Goal: Task Accomplishment & Management: Manage account settings

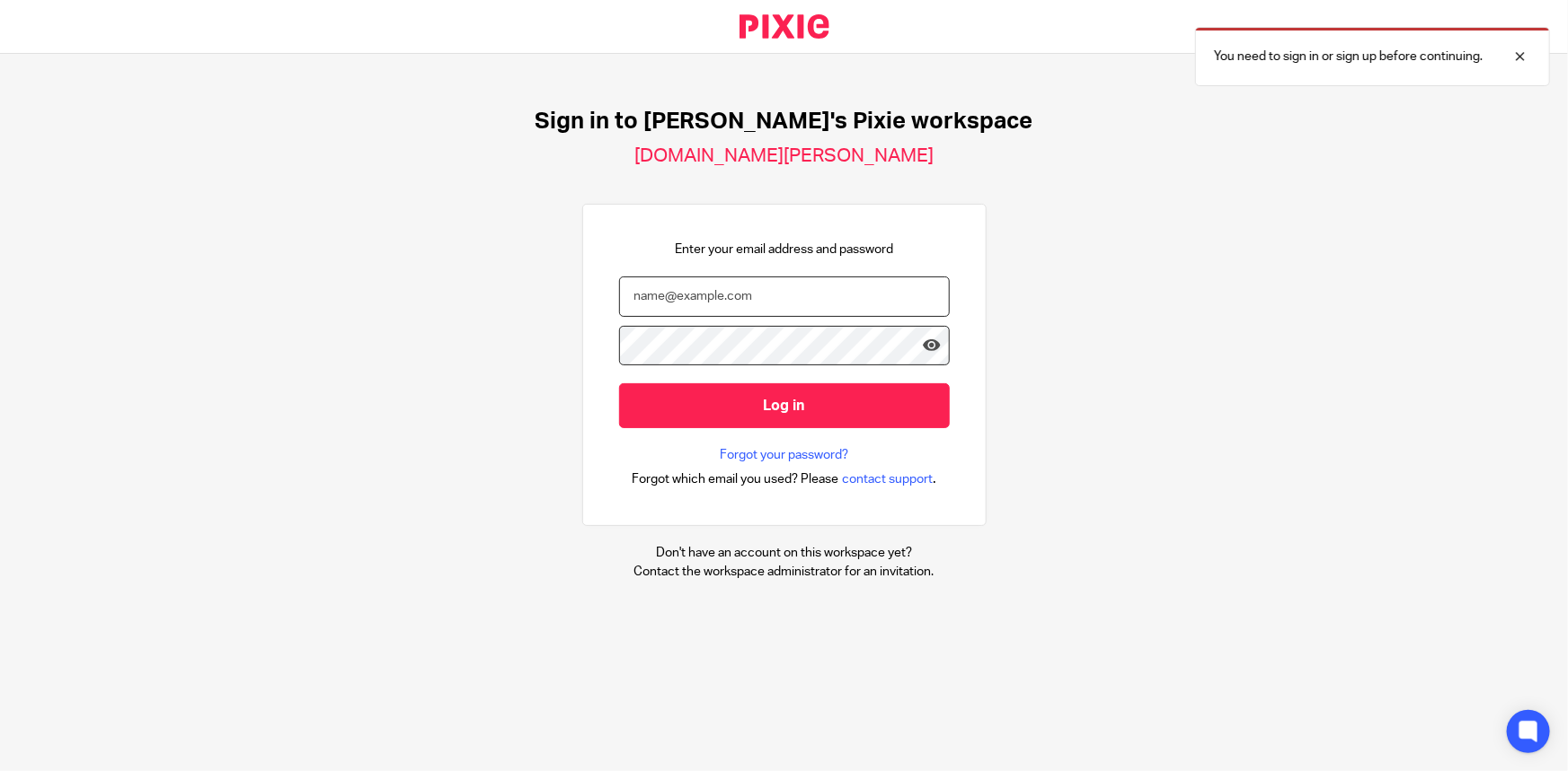
type input "[PERSON_NAME][EMAIL_ADDRESS][DOMAIN_NAME]"
click at [900, 410] on div at bounding box center [739, 468] width 369 height 205
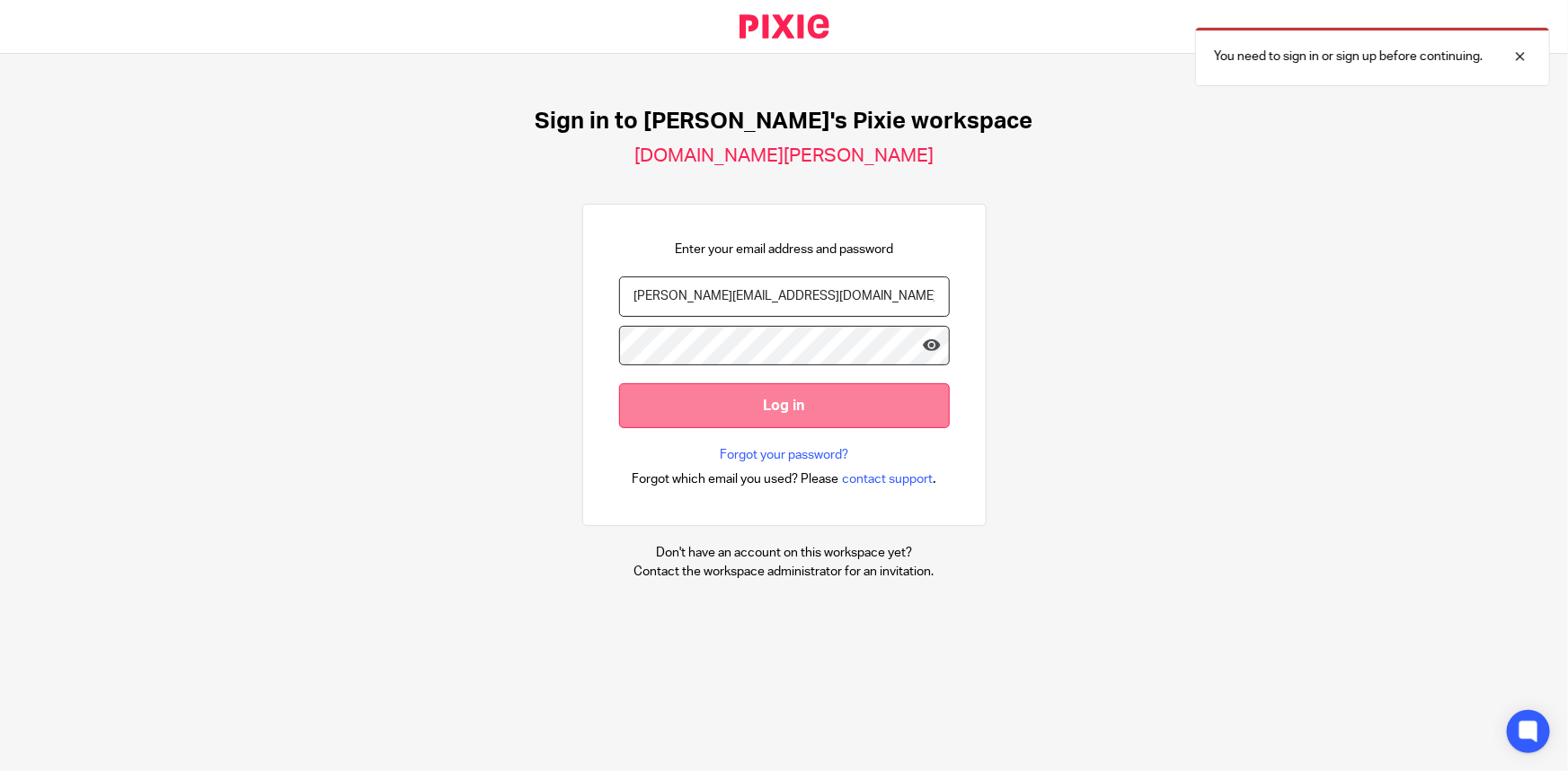
click at [891, 403] on input "Log in" at bounding box center [784, 405] width 330 height 44
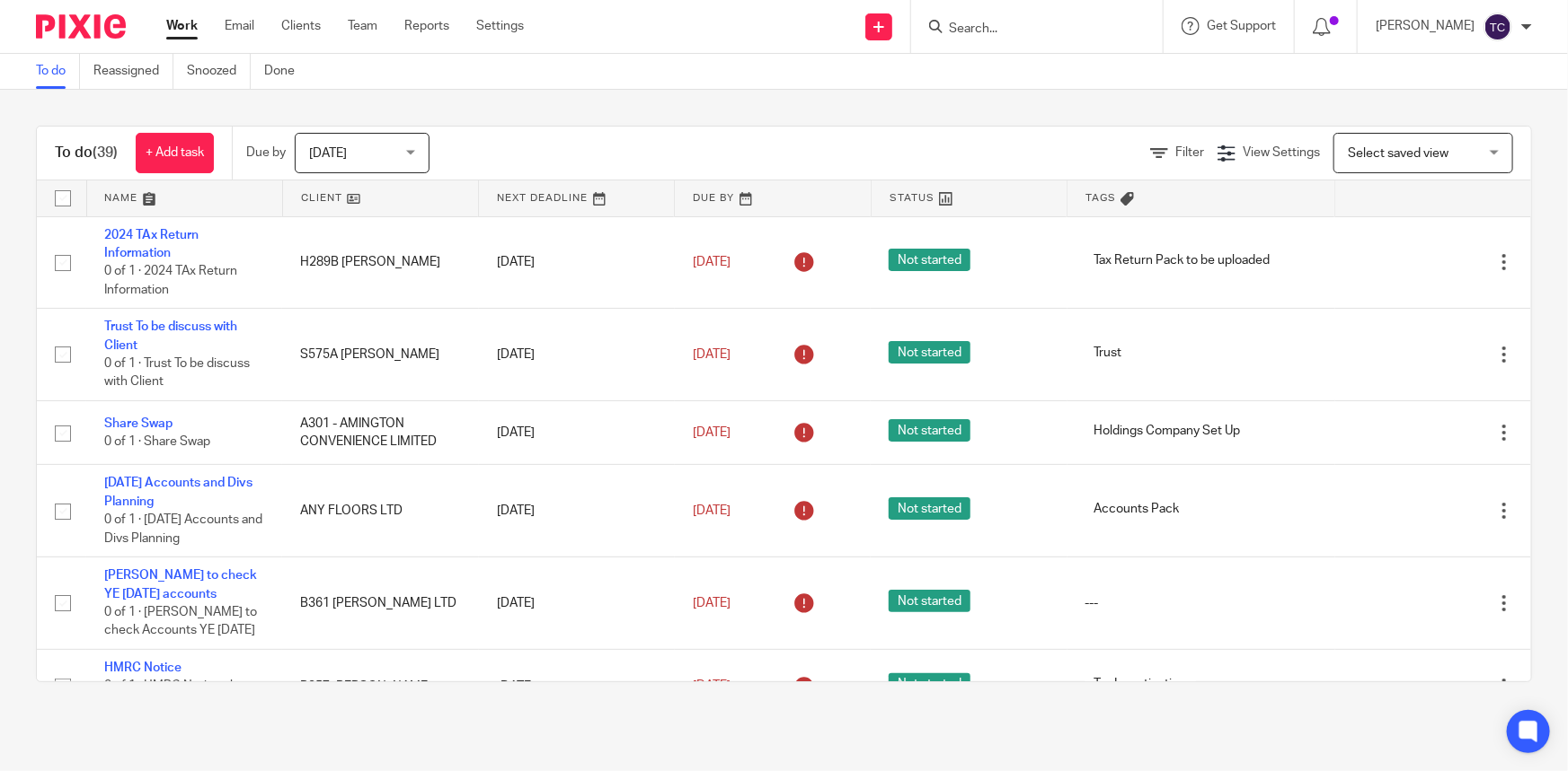
click at [1022, 23] on input "Search" at bounding box center [1028, 29] width 162 height 16
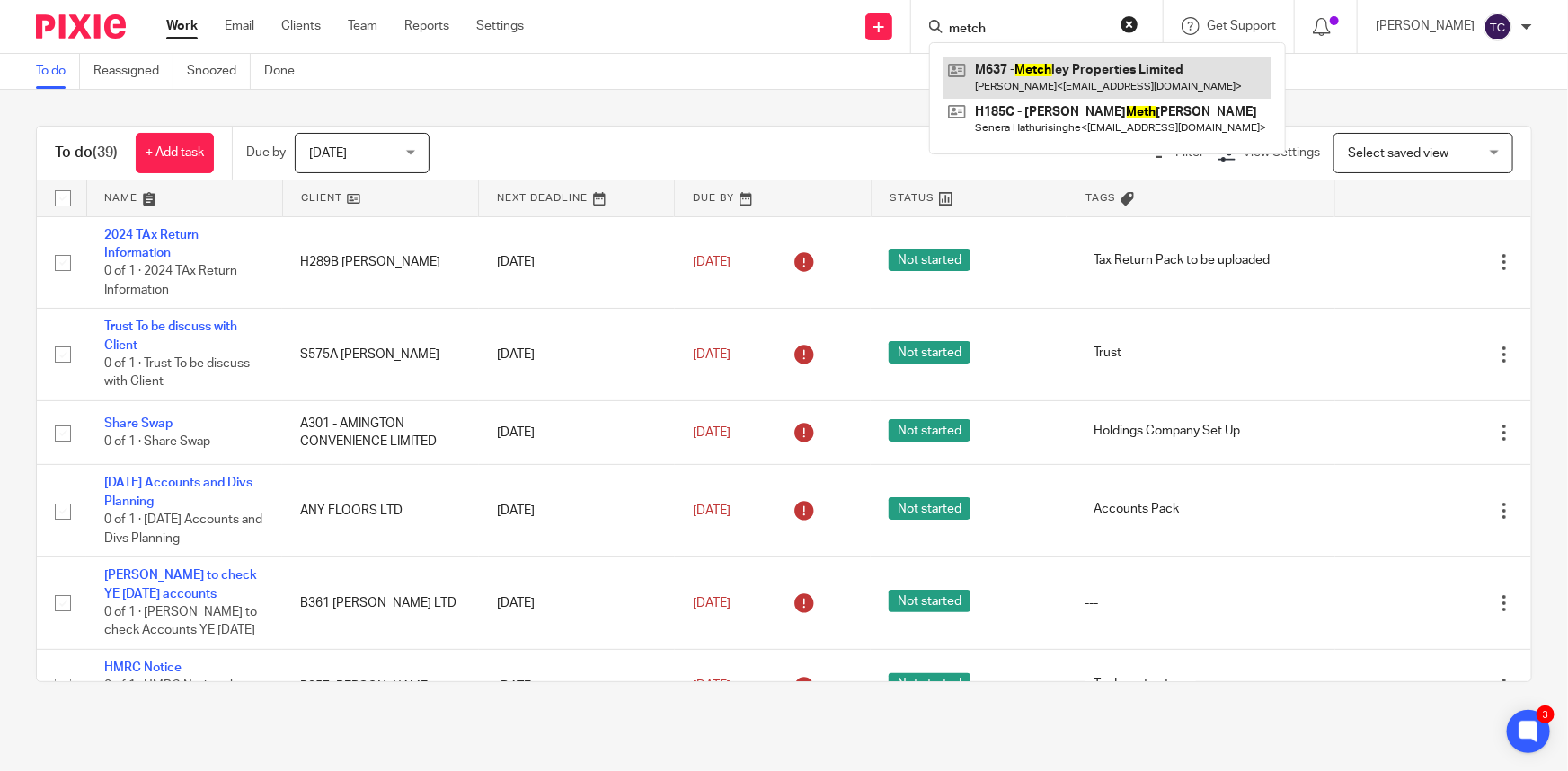
type input "metch"
click at [1083, 75] on link at bounding box center [1107, 77] width 328 height 41
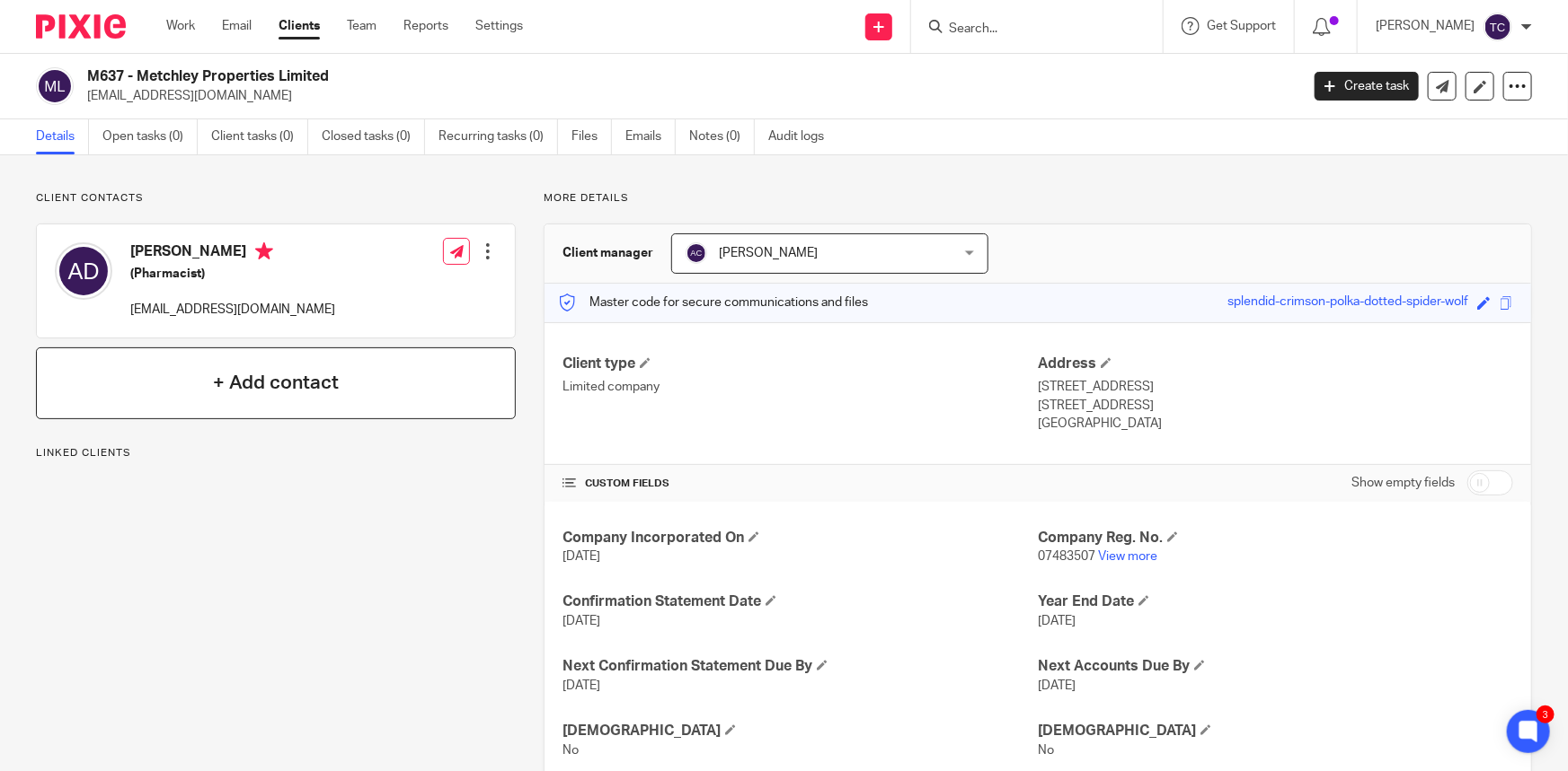
click at [321, 395] on h4 "+ Add contact" at bounding box center [276, 383] width 126 height 28
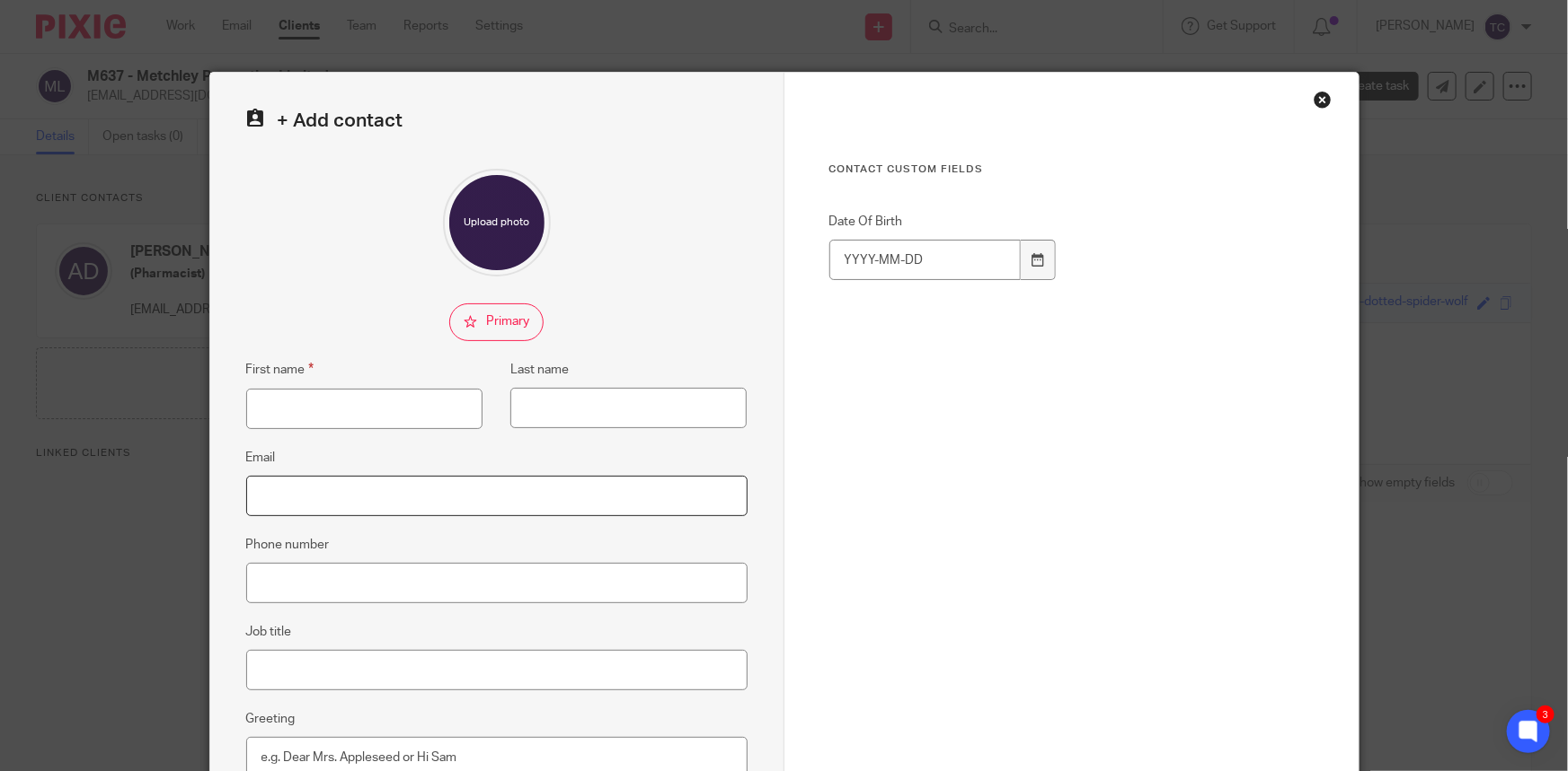
click at [304, 496] on input "Email" at bounding box center [496, 496] width 501 height 41
paste input "serenadeller@hotmail.com"
type input "serenadeller@hotmail.com"
click at [292, 409] on input "First name" at bounding box center [364, 409] width 237 height 41
type input "Serena"
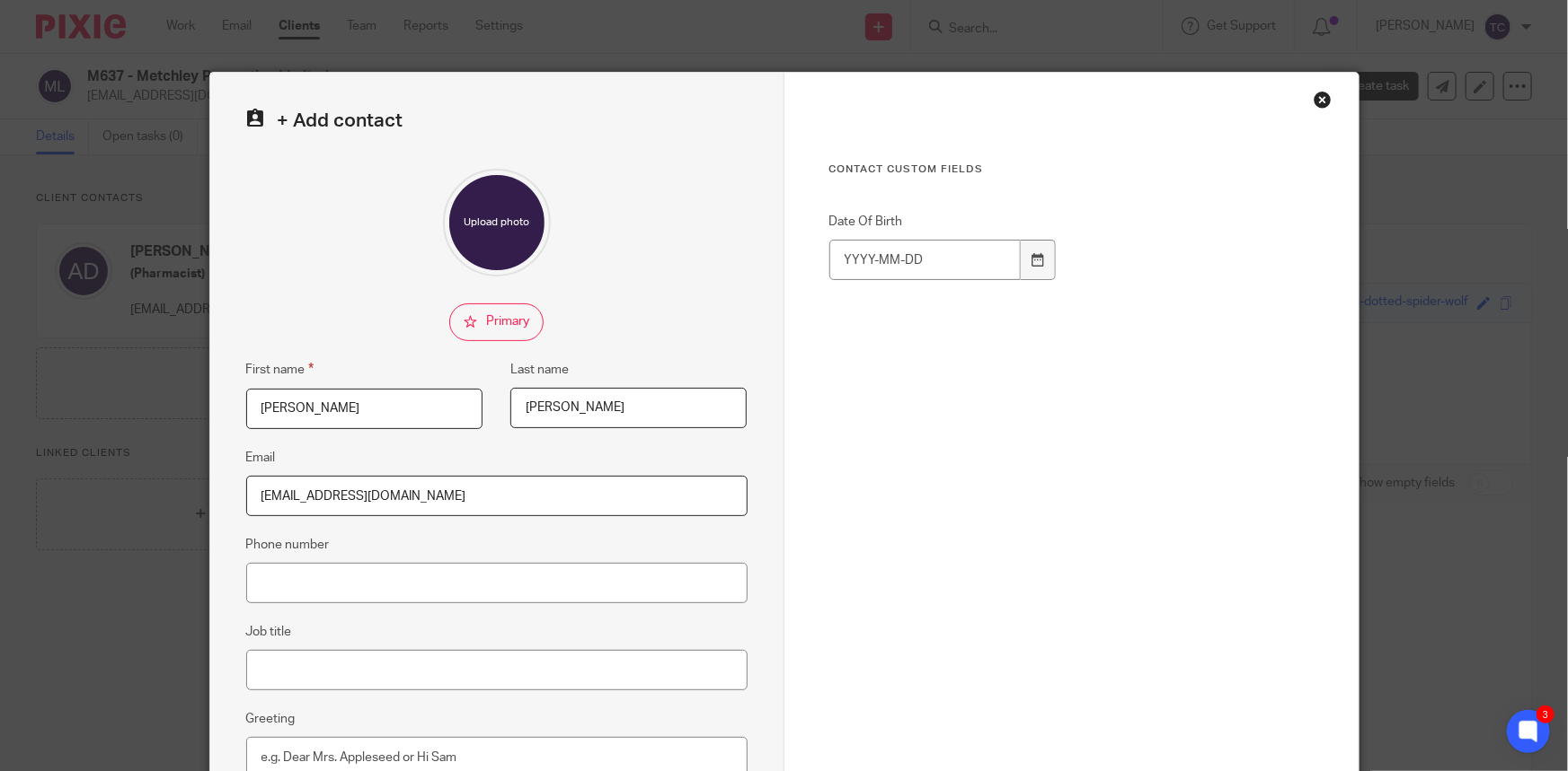
scroll to position [248, 0]
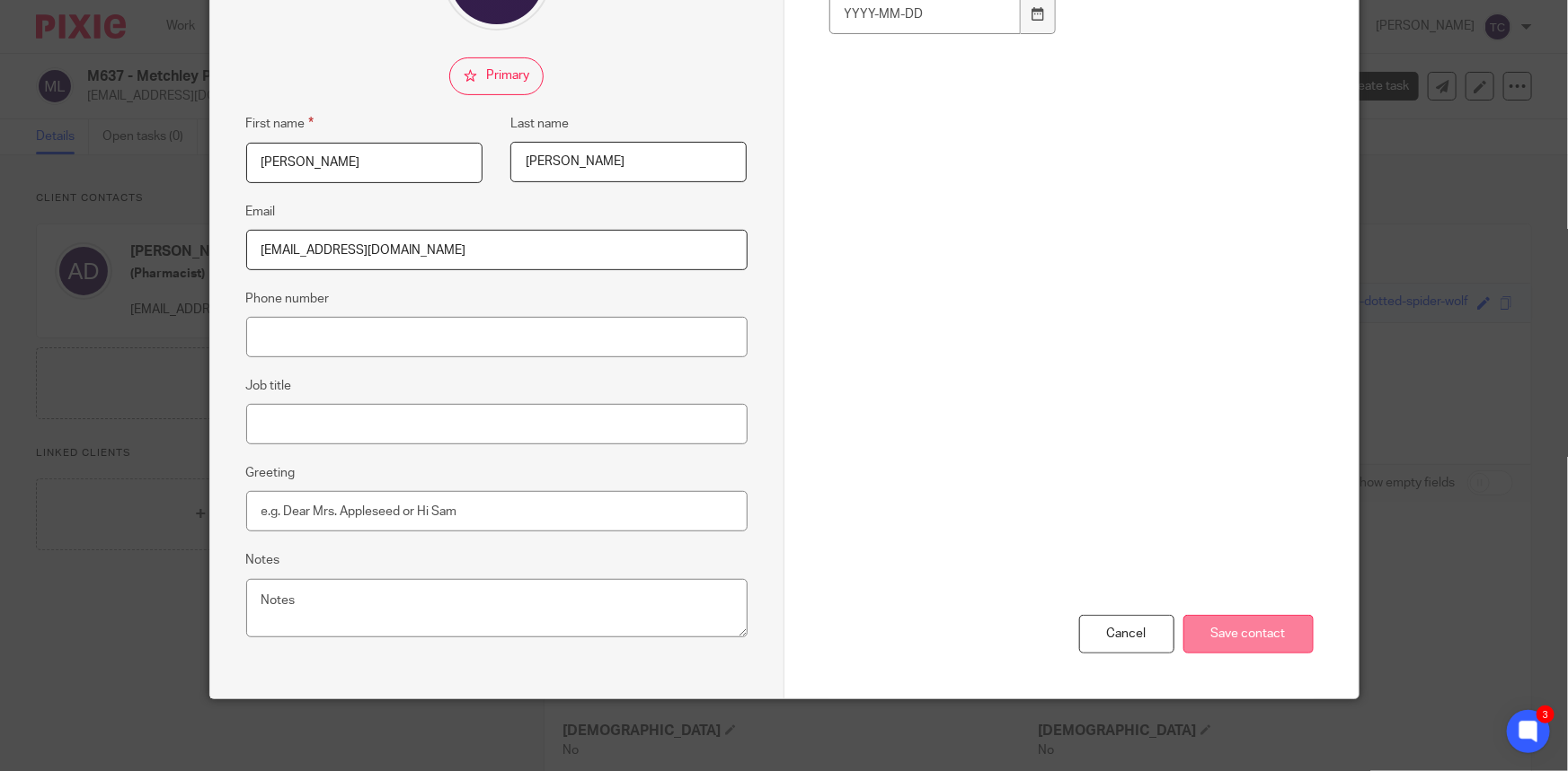
type input "Deller"
click at [1248, 641] on input "Save contact" at bounding box center [1248, 635] width 130 height 39
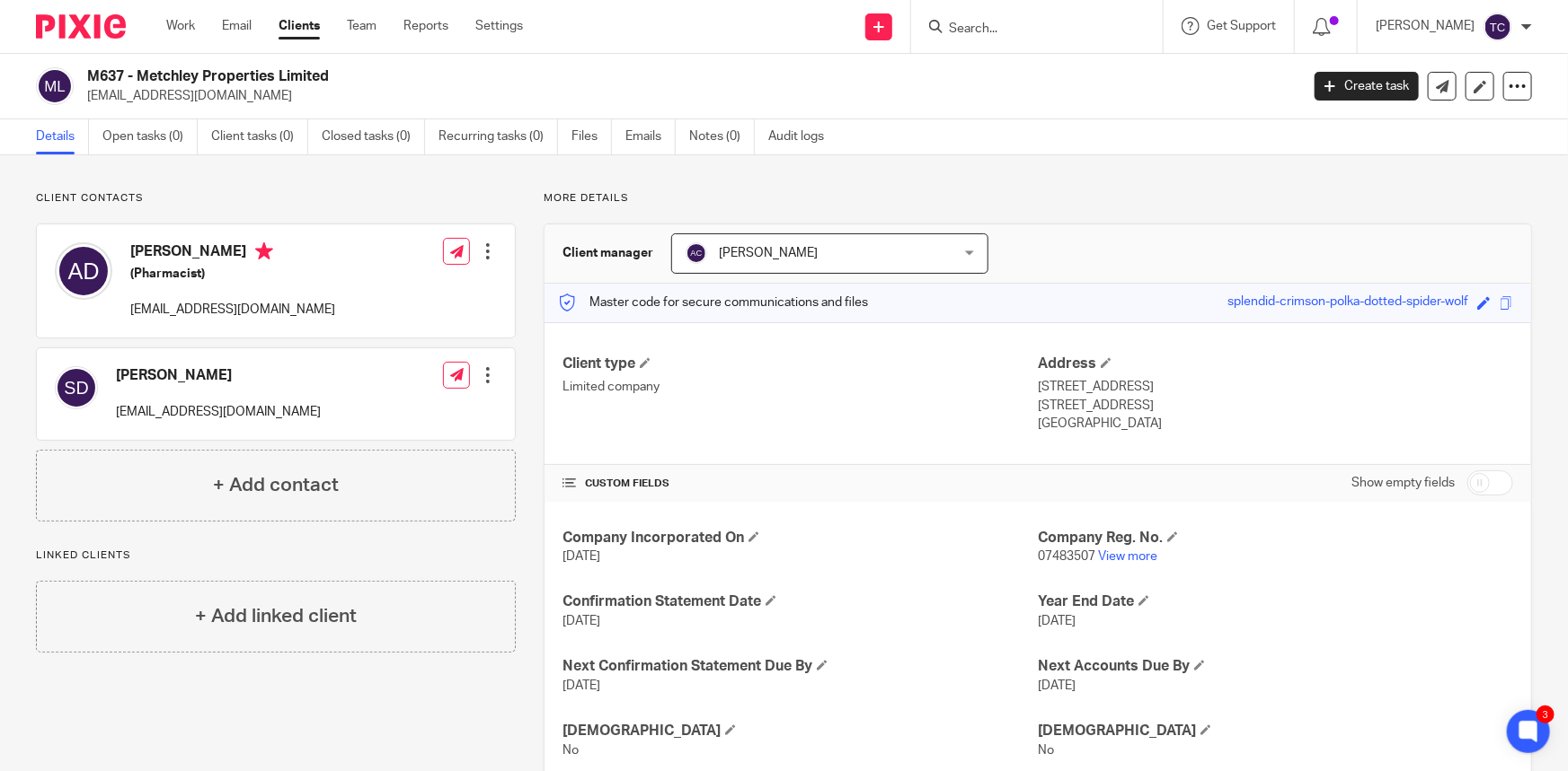
click at [486, 375] on div at bounding box center [488, 375] width 18 height 18
click at [413, 414] on link "Edit contact" at bounding box center [404, 414] width 172 height 26
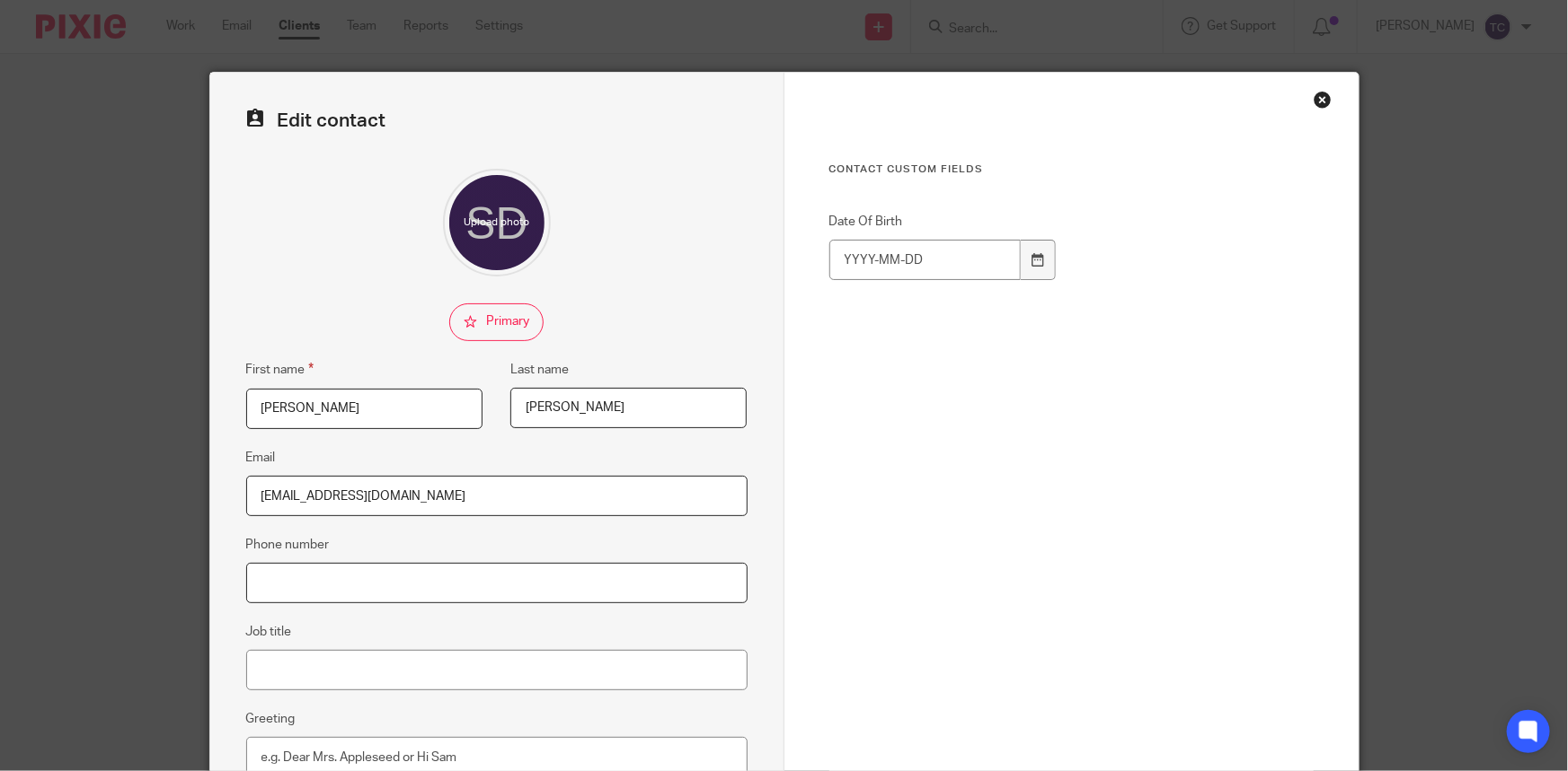
click at [342, 586] on input "Phone number" at bounding box center [496, 584] width 501 height 41
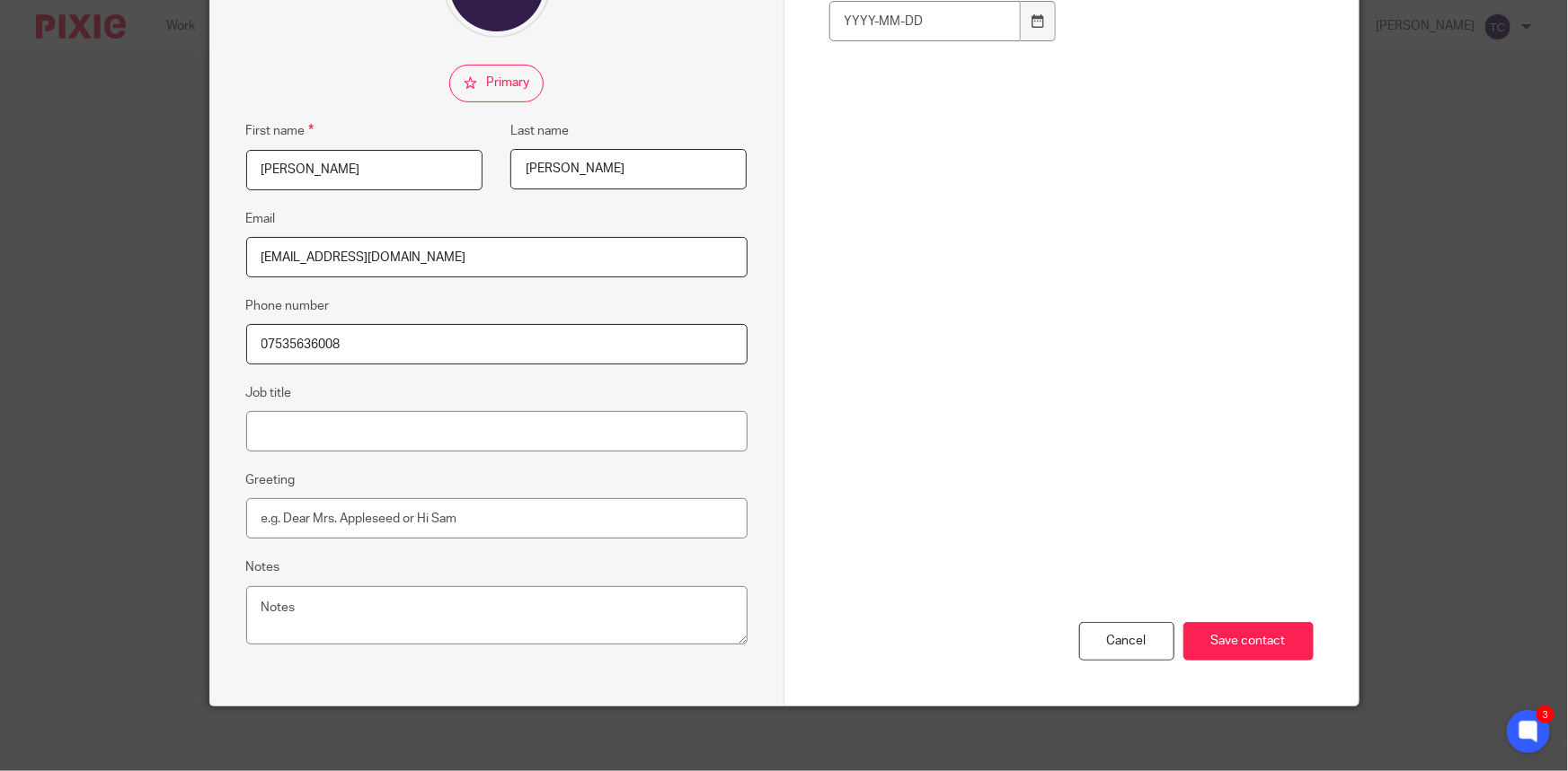
scroll to position [248, 0]
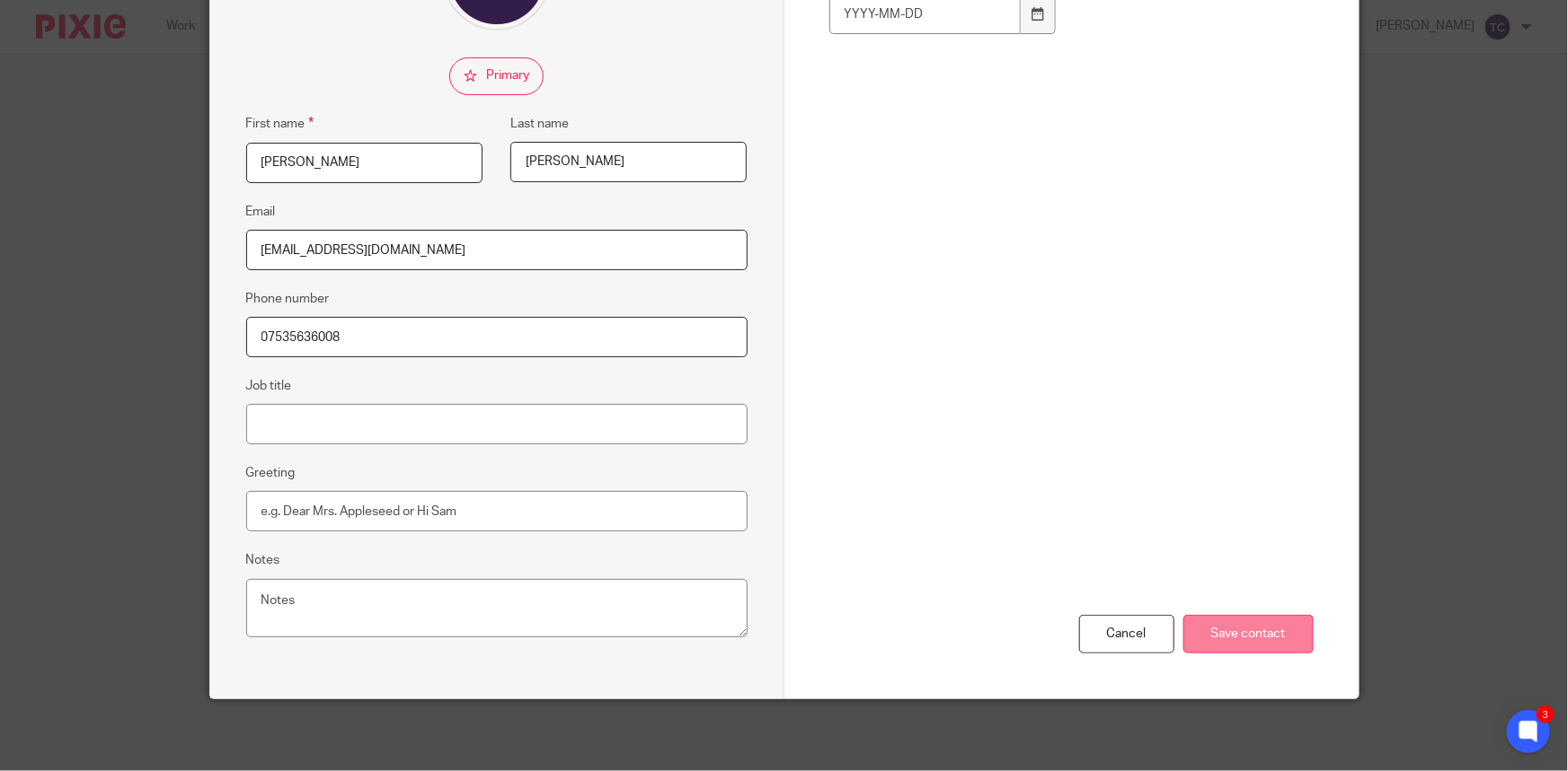
type input "07535636008"
click at [1218, 644] on input "Save contact" at bounding box center [1248, 635] width 130 height 39
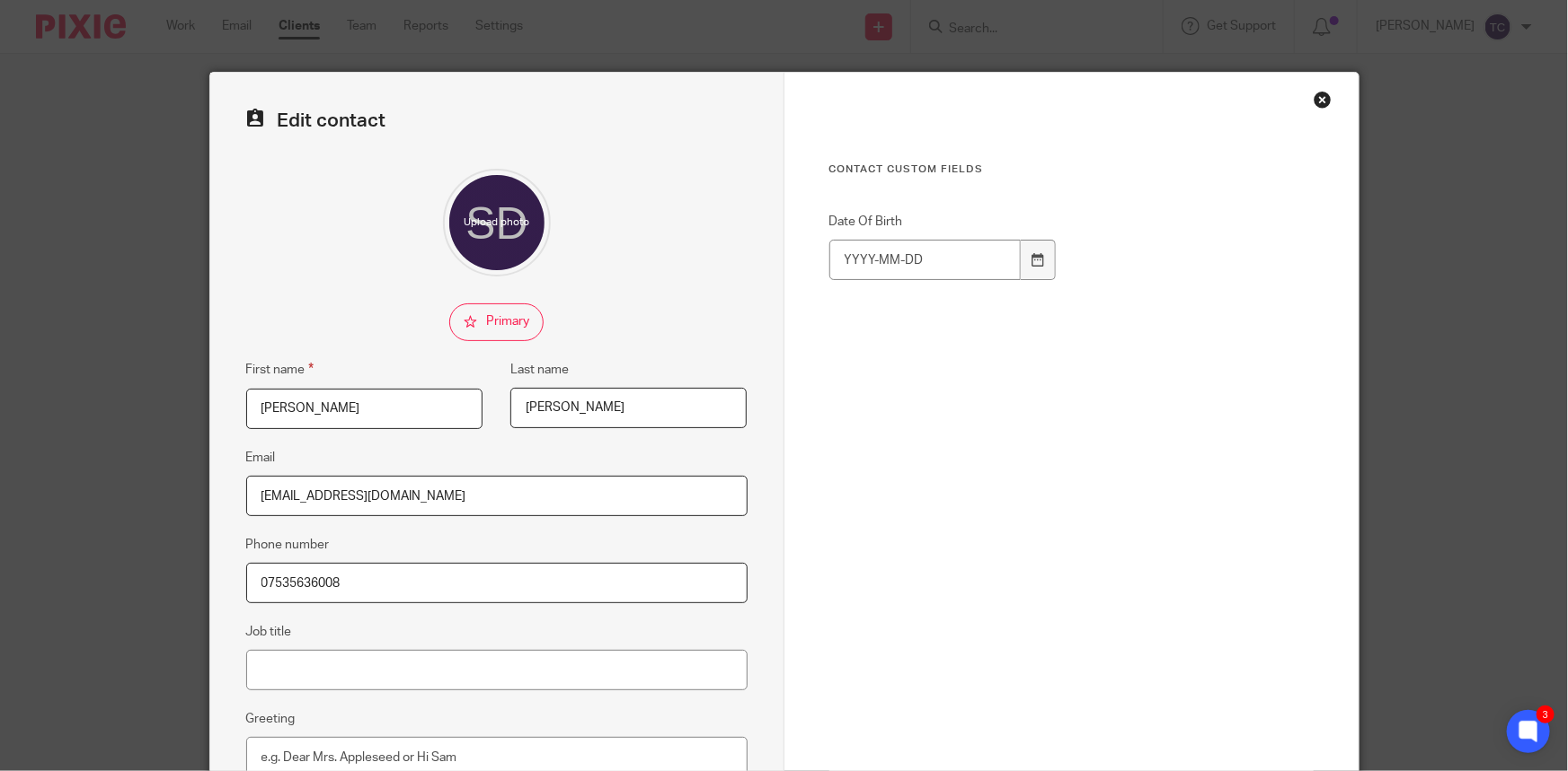
scroll to position [0, 0]
